Goal: Transaction & Acquisition: Purchase product/service

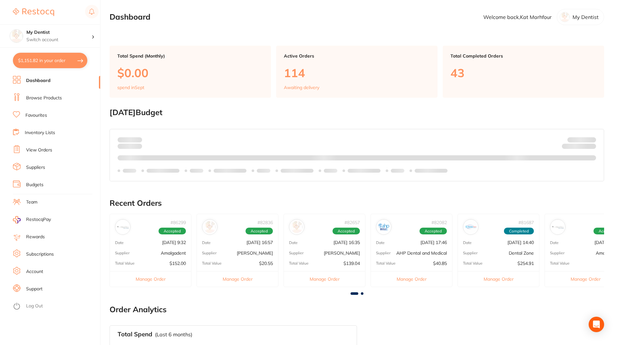
click at [43, 97] on link "Browse Products" at bounding box center [44, 98] width 36 height 6
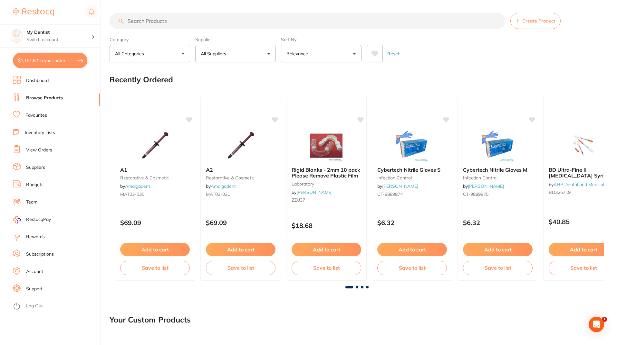
click at [167, 21] on input "search" at bounding box center [306, 21] width 395 height 16
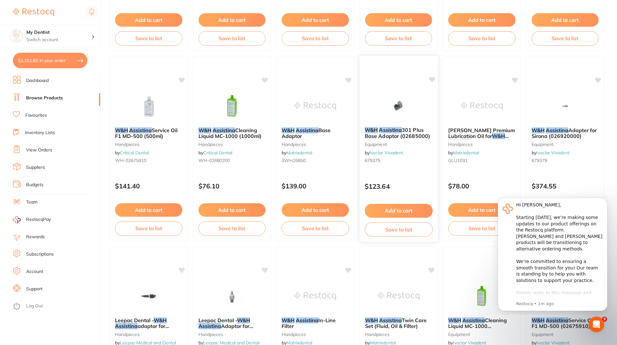
scroll to position [515, 0]
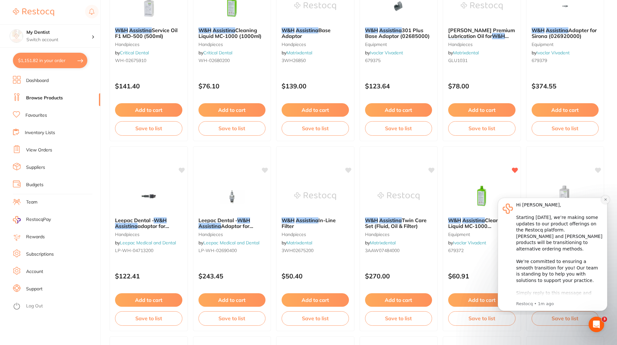
type input "w&h assistina"
click at [605, 200] on icon "Dismiss notification" at bounding box center [605, 200] width 4 height 4
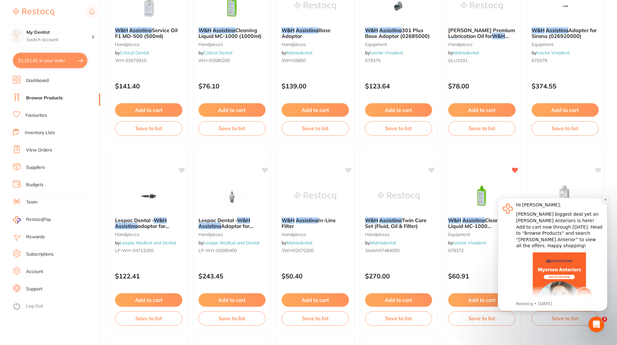
click at [605, 201] on icon "Dismiss notification" at bounding box center [605, 200] width 4 height 4
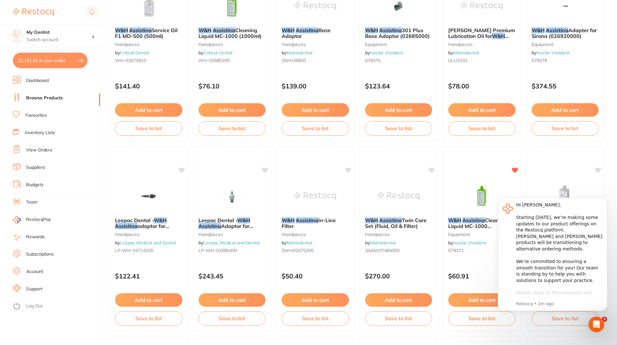
click at [605, 201] on icon "Dismiss notification" at bounding box center [605, 199] width 3 height 3
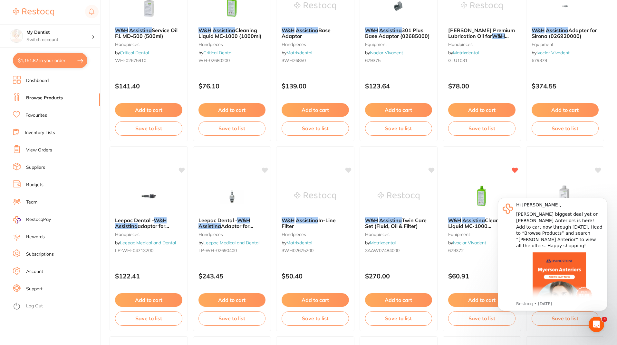
click at [605, 201] on icon "Dismiss notification" at bounding box center [605, 199] width 3 height 3
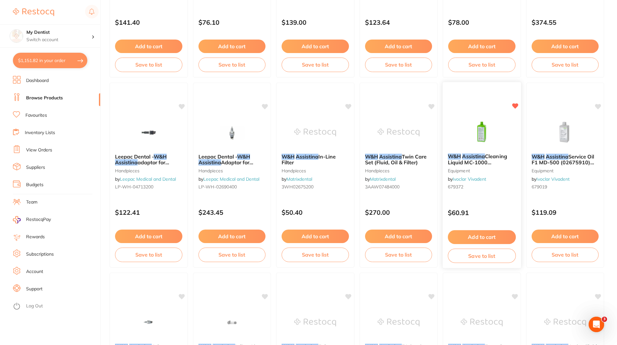
scroll to position [580, 0]
